Goal: Navigation & Orientation: Find specific page/section

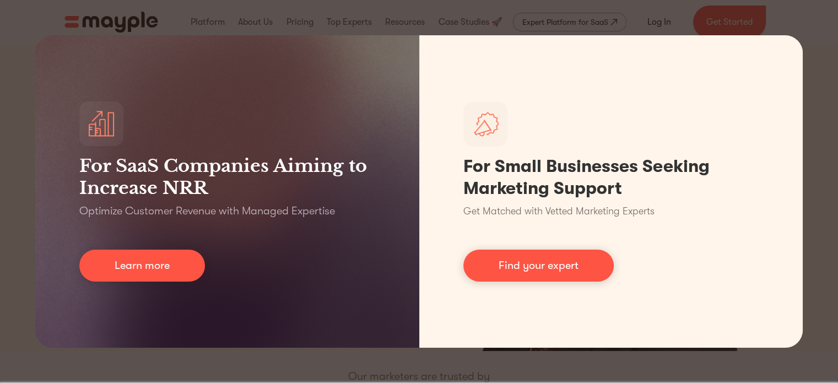
click at [0, 219] on div "For SaaS Companies Aiming to Increase NRR Optimize Customer Revenue with Manage…" at bounding box center [419, 191] width 838 height 383
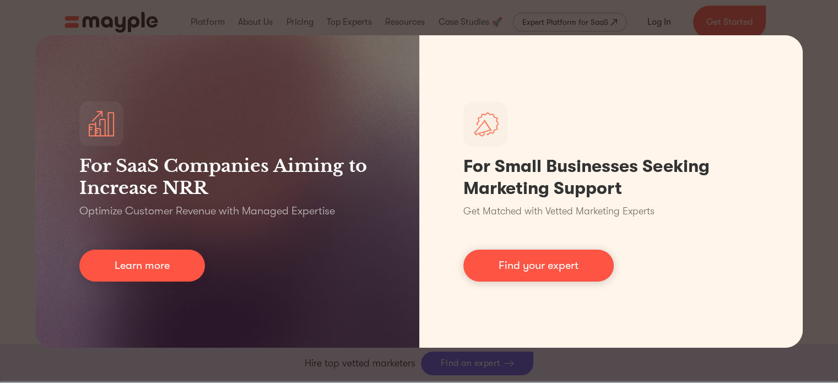
scroll to position [873, 0]
click at [816, 37] on div "For SaaS Companies Aiming to Increase NRR Optimize Customer Revenue with Manage…" at bounding box center [419, 191] width 838 height 383
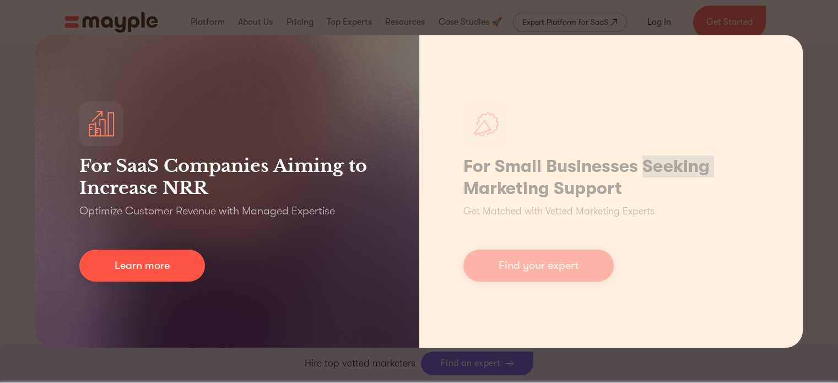
scroll to position [1423, 0]
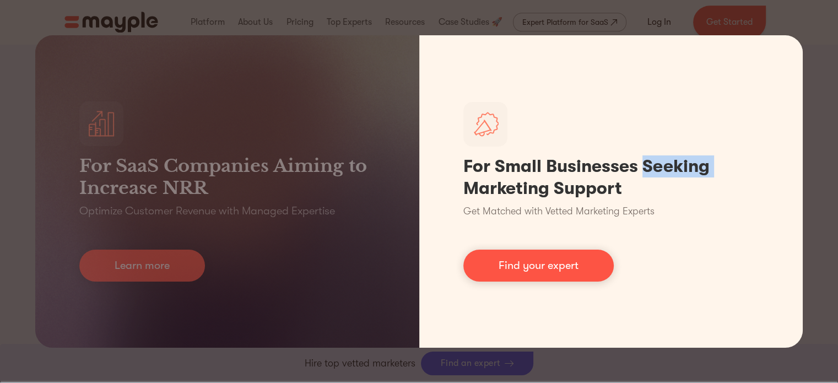
click at [826, 110] on div "For SaaS Companies Aiming to Increase NRR Optimize Customer Revenue with Manage…" at bounding box center [419, 191] width 838 height 383
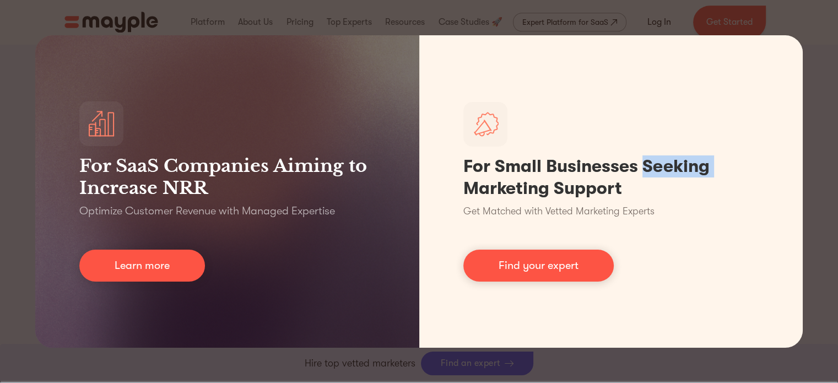
click at [827, 110] on div "For SaaS Companies Aiming to Increase NRR Optimize Customer Revenue with Manage…" at bounding box center [419, 191] width 838 height 383
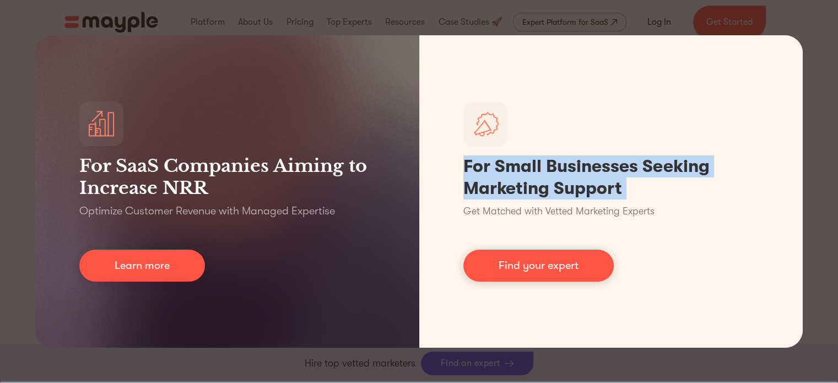
click at [827, 110] on div "For SaaS Companies Aiming to Increase NRR Optimize Customer Revenue with Manage…" at bounding box center [419, 191] width 838 height 383
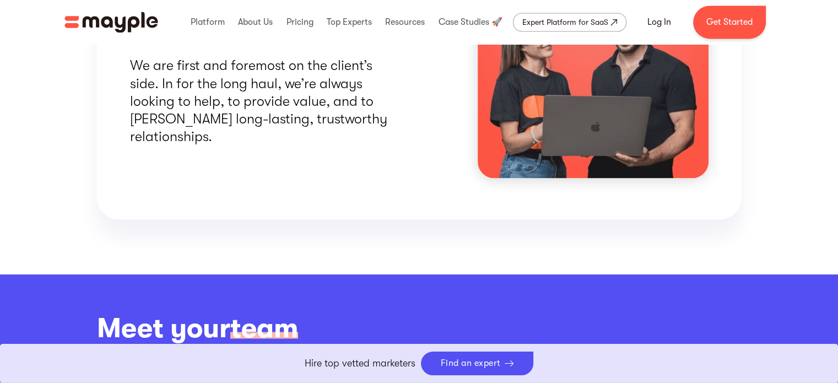
scroll to position [1653, 0]
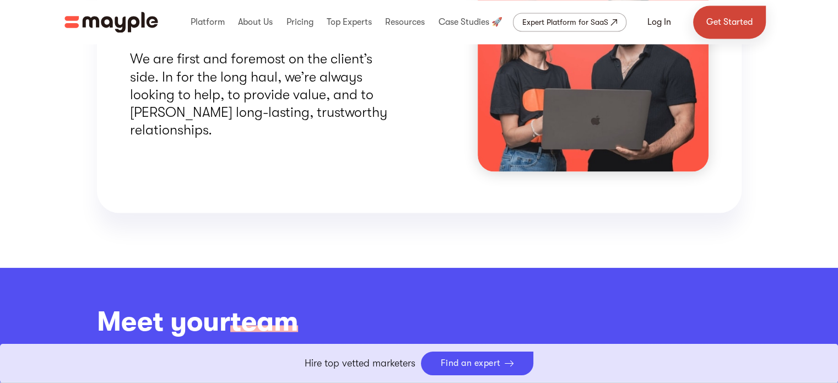
click at [748, 26] on link "Get Started" at bounding box center [729, 22] width 73 height 33
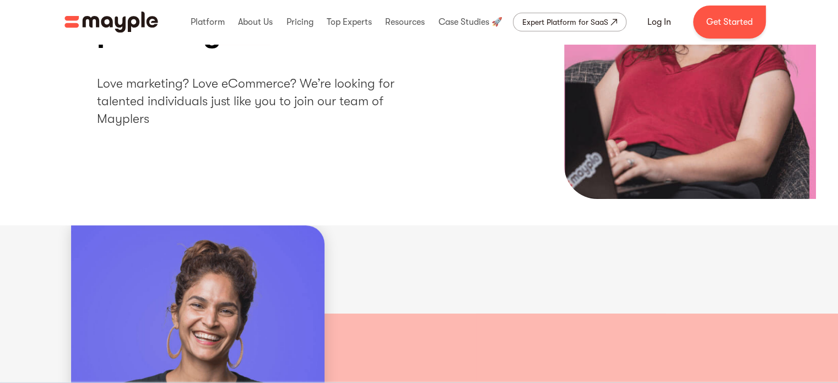
scroll to position [0, 0]
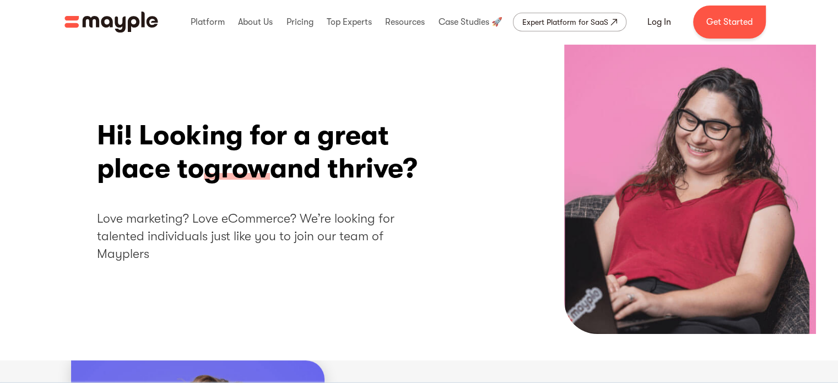
click at [621, 145] on div "Hi! Looking for a great place to grow and thrive? Love marketing? Love eCommerc…" at bounding box center [419, 191] width 644 height 144
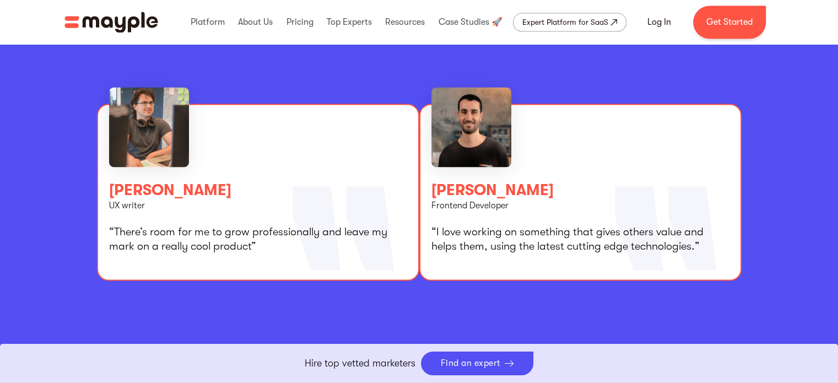
scroll to position [1983, 0]
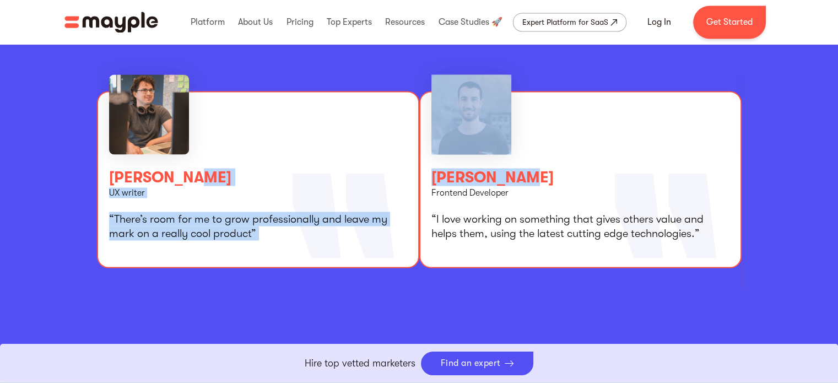
drag, startPoint x: 530, startPoint y: 167, endPoint x: 182, endPoint y: 167, distance: 348.7
click at [182, 167] on div "Toby Trachtman UX writer “There’s room for me to grow professionally and leave …" at bounding box center [419, 176] width 644 height 241
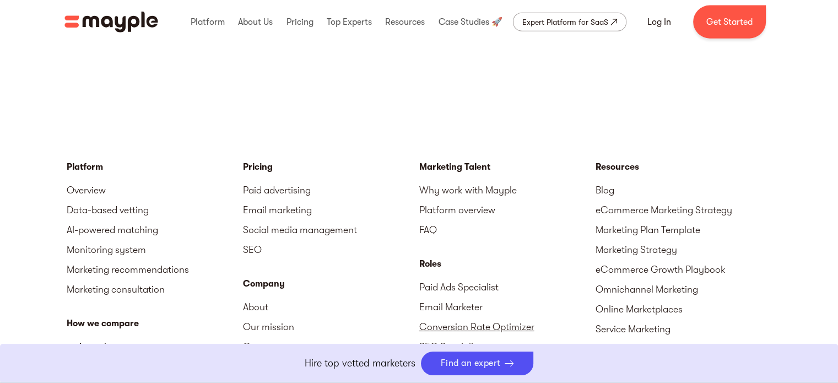
scroll to position [2754, 0]
